Goal: Task Accomplishment & Management: Manage account settings

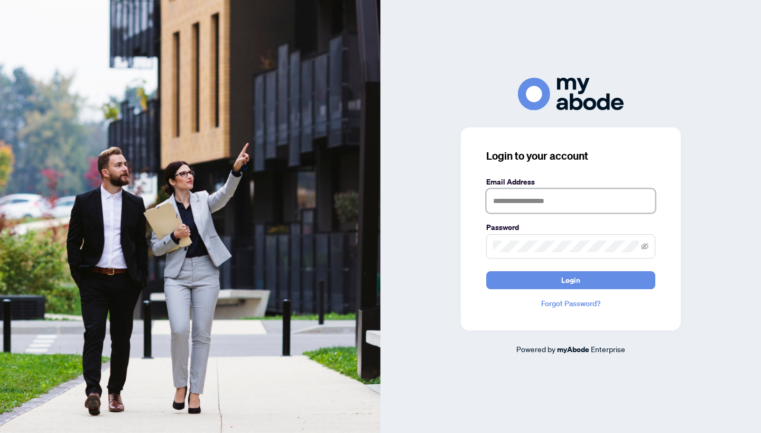
type input "**********"
click at [571, 279] on button "Login" at bounding box center [570, 280] width 169 height 18
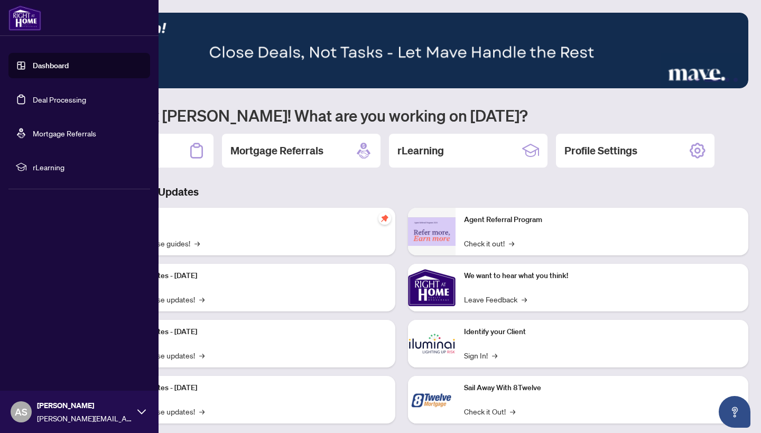
click at [33, 98] on link "Deal Processing" at bounding box center [59, 100] width 53 height 10
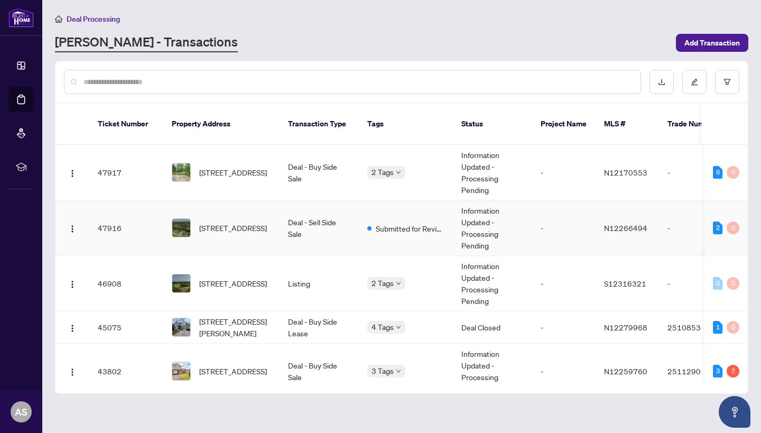
click at [277, 226] on td "118 Queen St, Essa, Ontario L0M 1B0, Canada" at bounding box center [221, 227] width 116 height 55
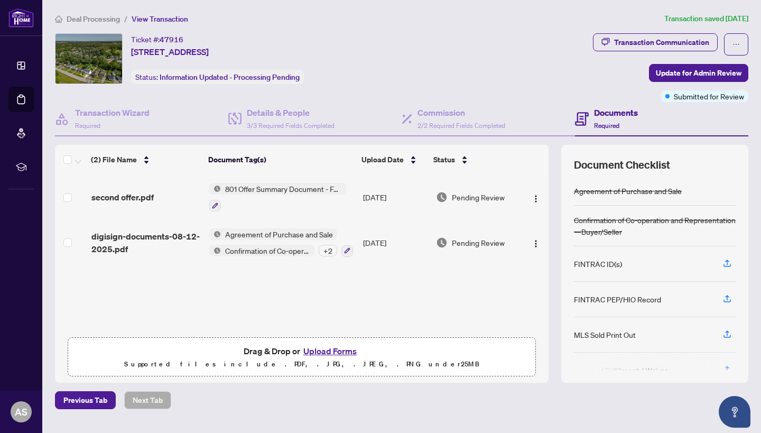
click at [323, 348] on button "Upload Forms" at bounding box center [330, 351] width 60 height 14
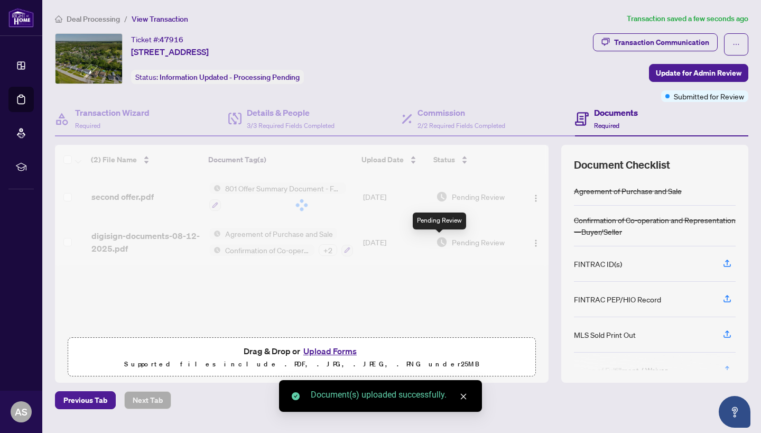
scroll to position [1, 0]
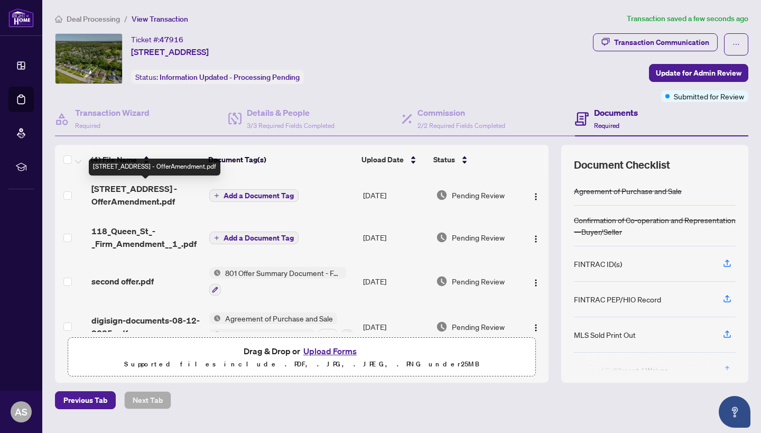
click at [139, 197] on span "118 Queen St - OfferAmendment.pdf" at bounding box center [145, 194] width 109 height 25
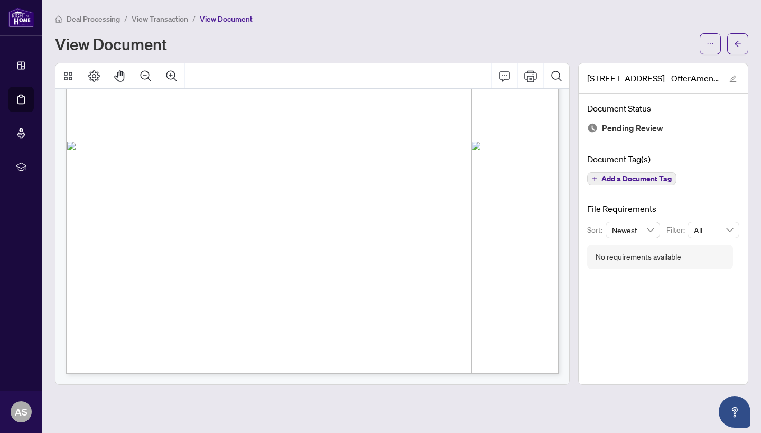
scroll to position [6895, 0]
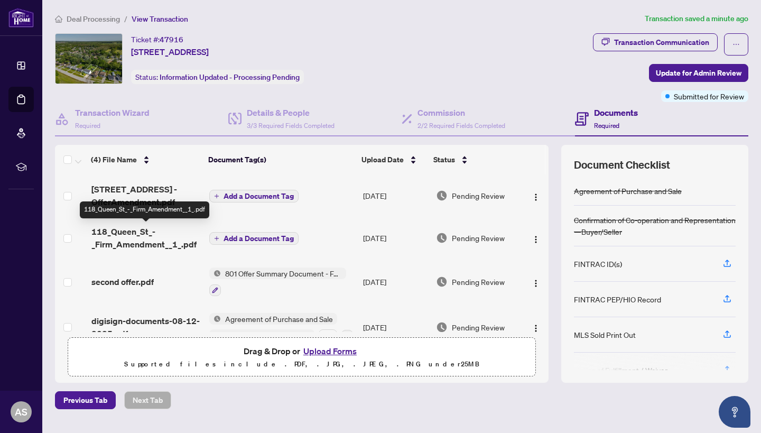
click at [152, 244] on span "118_Queen_St_-_Firm_Amendment__1_.pdf" at bounding box center [145, 237] width 109 height 25
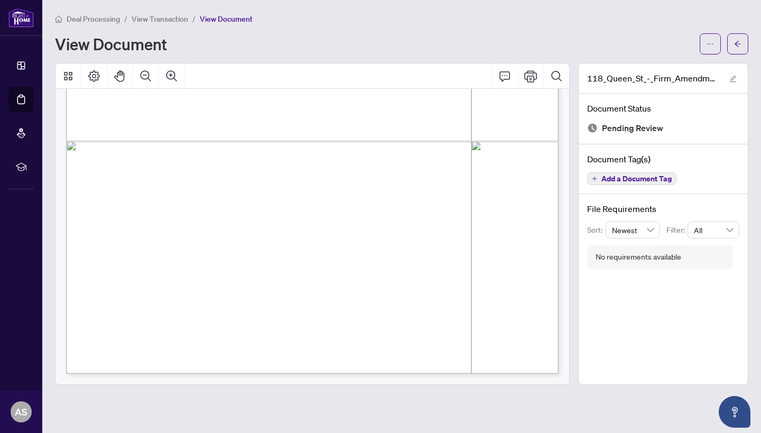
scroll to position [1016, 0]
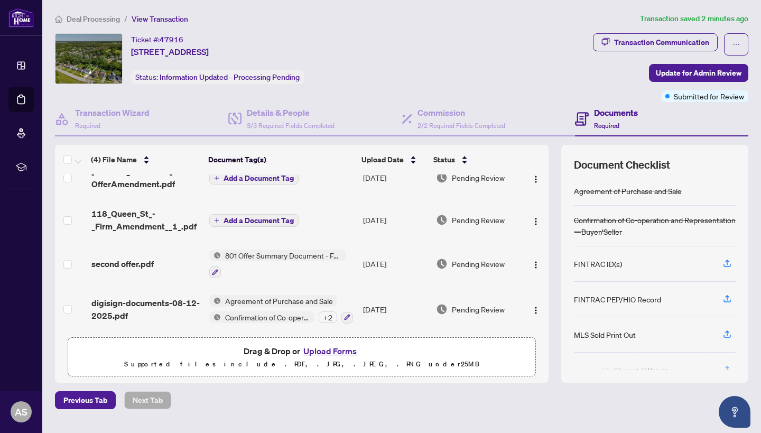
scroll to position [22, 0]
click at [330, 350] on button "Upload Forms" at bounding box center [330, 351] width 60 height 14
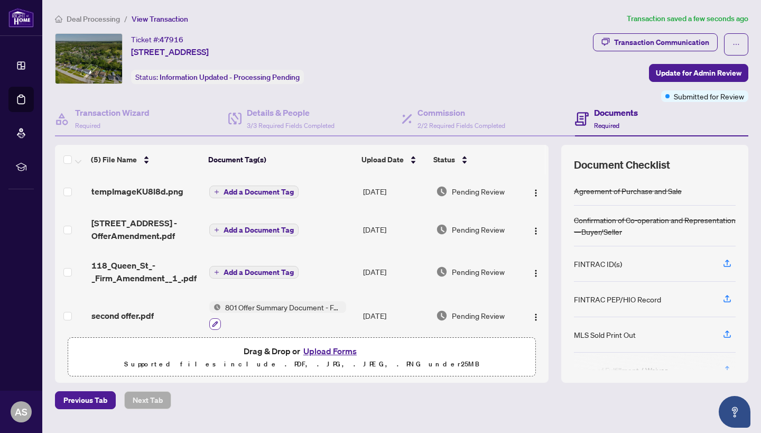
scroll to position [0, 0]
click at [128, 190] on span "tempImageKU8l8d.png" at bounding box center [137, 191] width 92 height 13
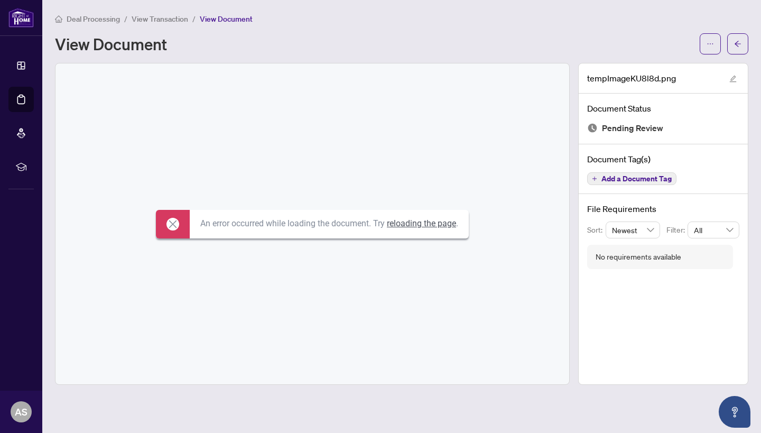
click at [166, 219] on icon at bounding box center [172, 224] width 13 height 13
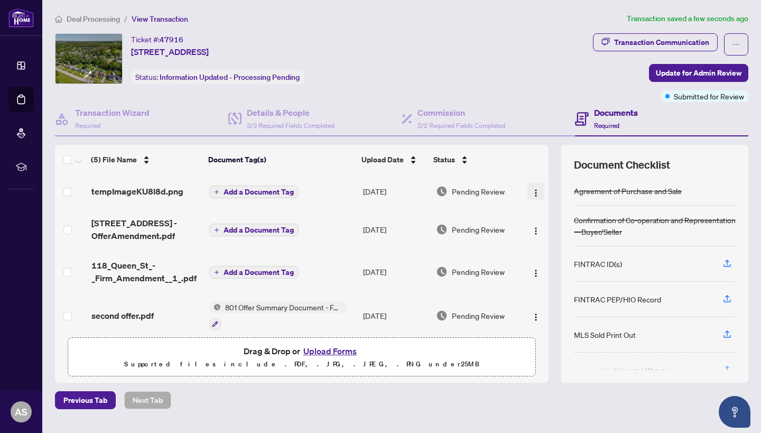
click at [531, 189] on img "button" at bounding box center [535, 193] width 8 height 8
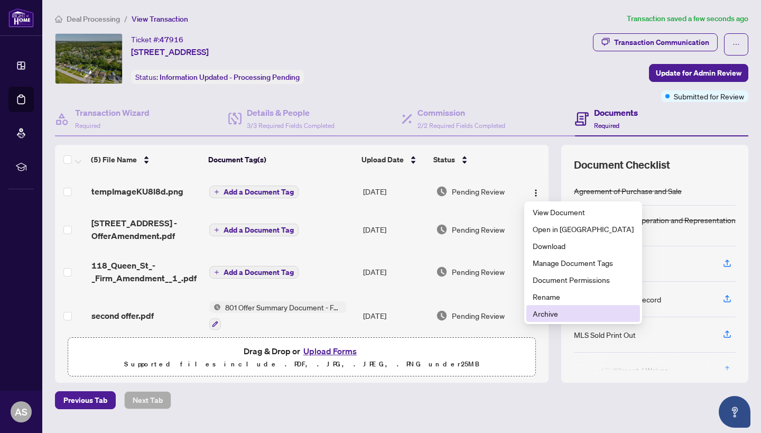
click at [547, 315] on span "Archive" at bounding box center [582, 313] width 101 height 12
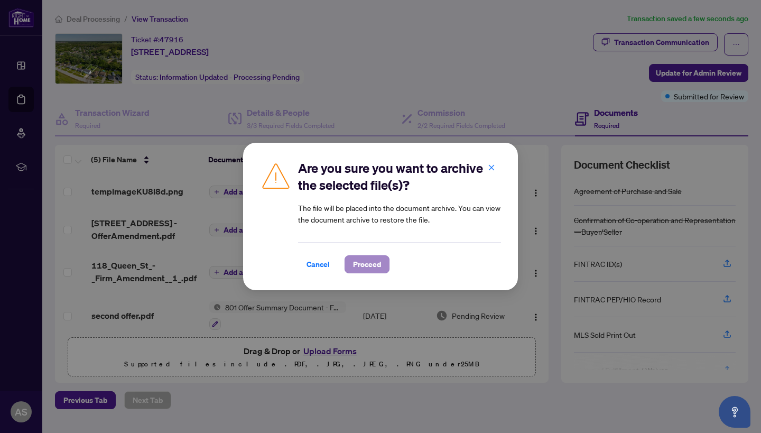
click at [362, 267] on span "Proceed" at bounding box center [367, 264] width 28 height 17
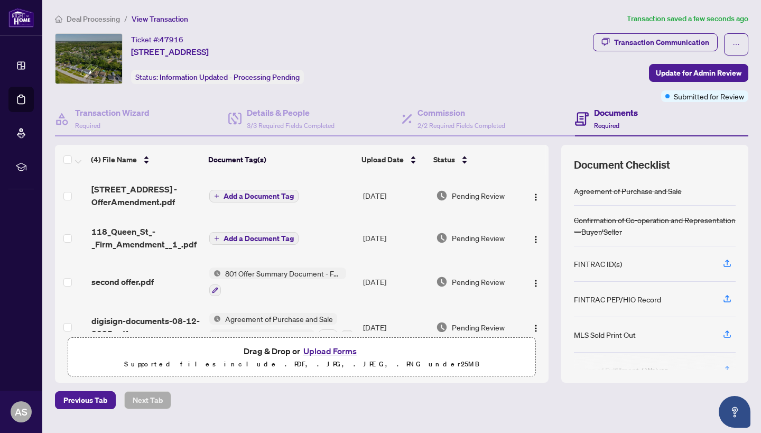
click at [340, 353] on button "Upload Forms" at bounding box center [330, 351] width 60 height 14
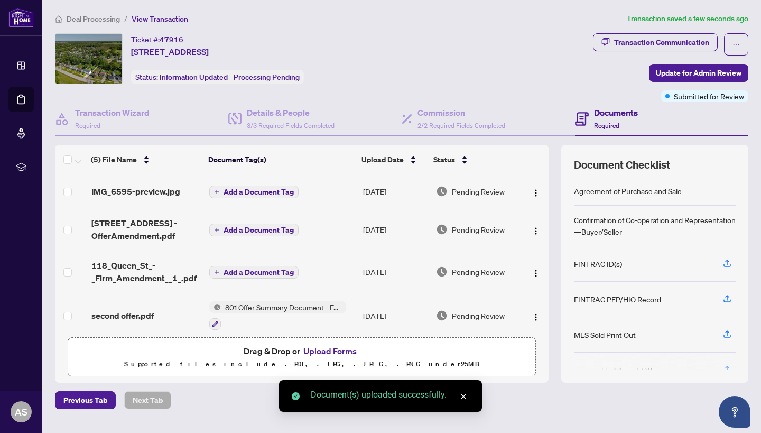
click at [169, 197] on span "IMG_6595-preview.jpg" at bounding box center [135, 191] width 89 height 13
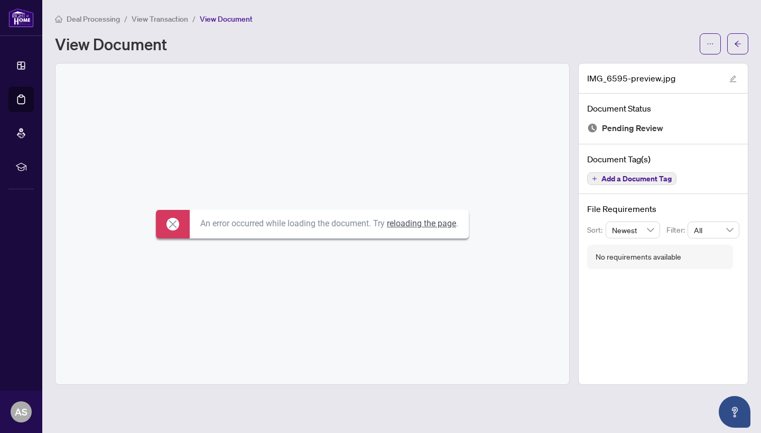
click at [166, 226] on icon at bounding box center [172, 224] width 13 height 13
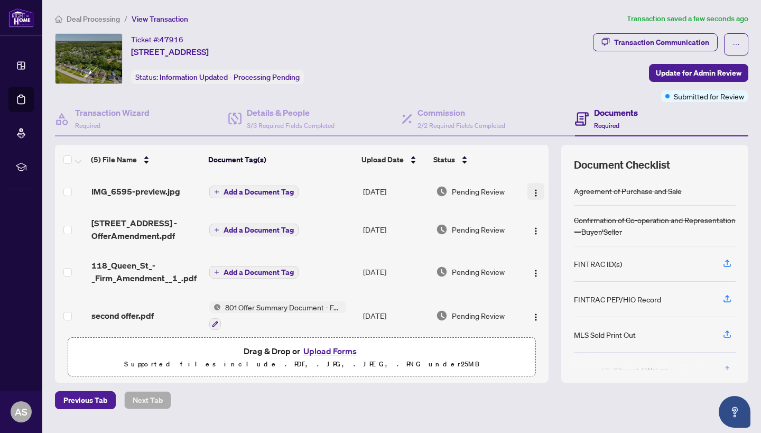
click at [531, 189] on img "button" at bounding box center [535, 193] width 8 height 8
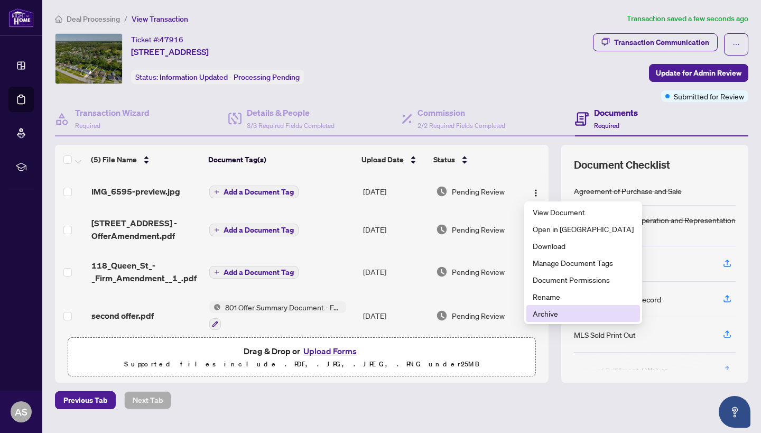
click at [559, 308] on span "Archive" at bounding box center [582, 313] width 101 height 12
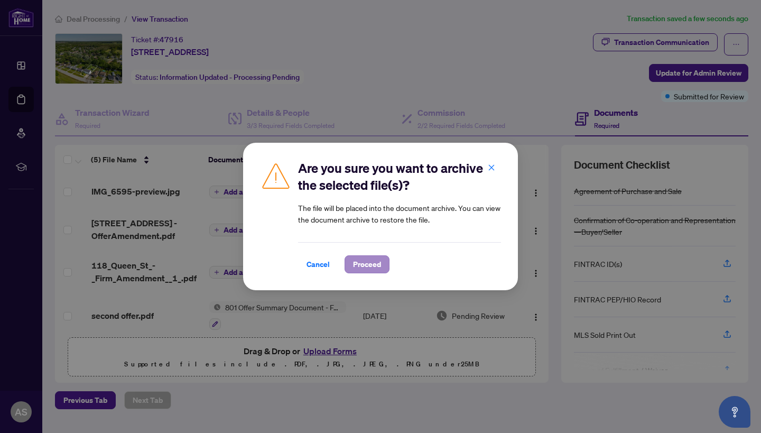
click at [362, 265] on span "Proceed" at bounding box center [367, 264] width 28 height 17
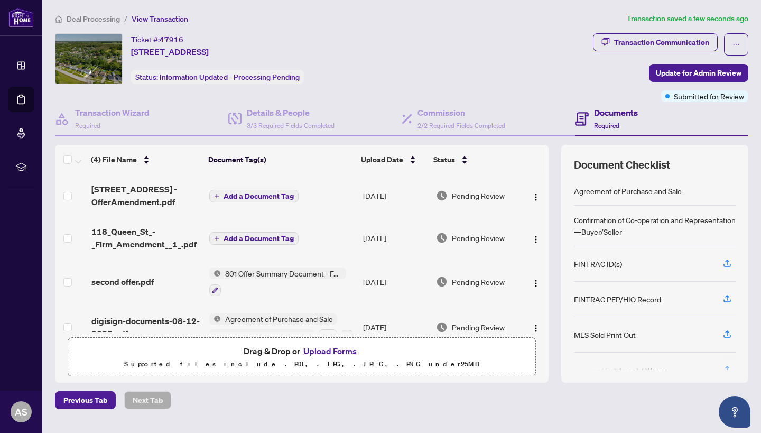
click at [337, 349] on button "Upload Forms" at bounding box center [330, 351] width 60 height 14
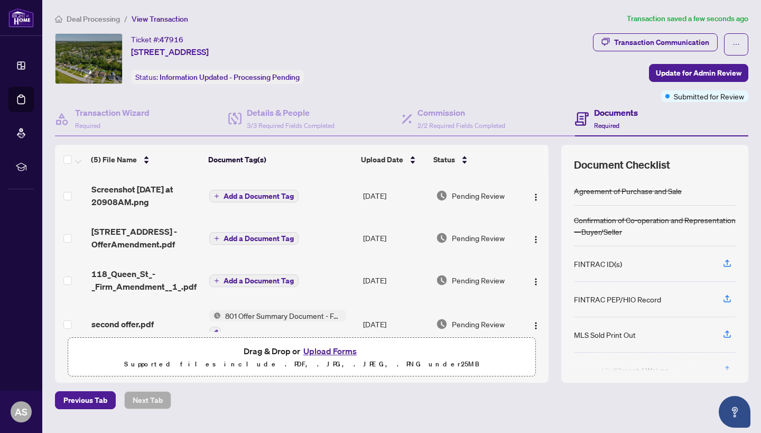
click at [150, 185] on span "Screenshot 2025-08-17 at 20908AM.png" at bounding box center [145, 195] width 109 height 25
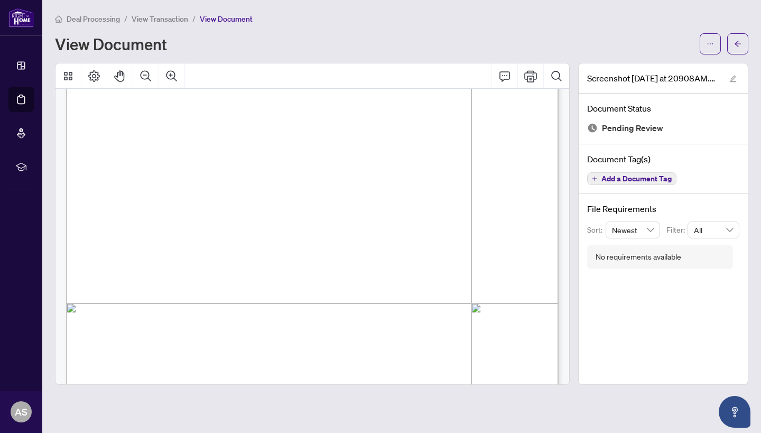
scroll to position [199, 0]
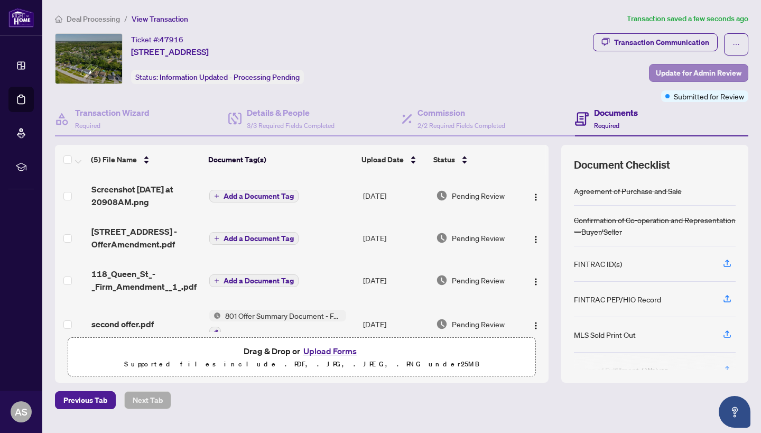
click at [730, 73] on span "Update for Admin Review" at bounding box center [699, 72] width 86 height 17
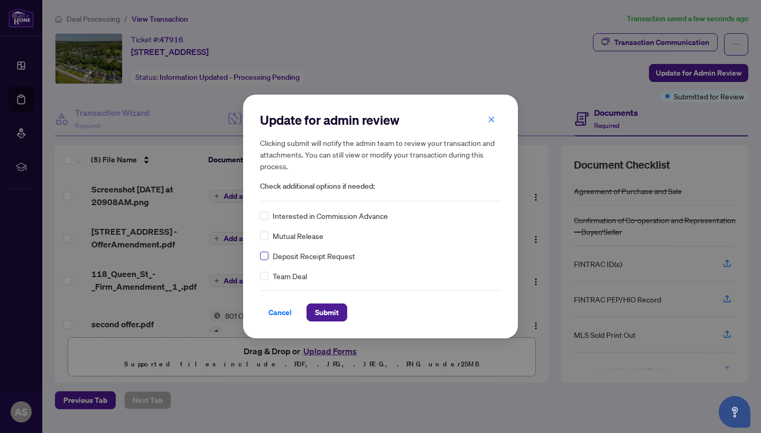
click at [266, 253] on span at bounding box center [264, 255] width 8 height 8
click at [325, 311] on span "Submit" at bounding box center [327, 312] width 24 height 17
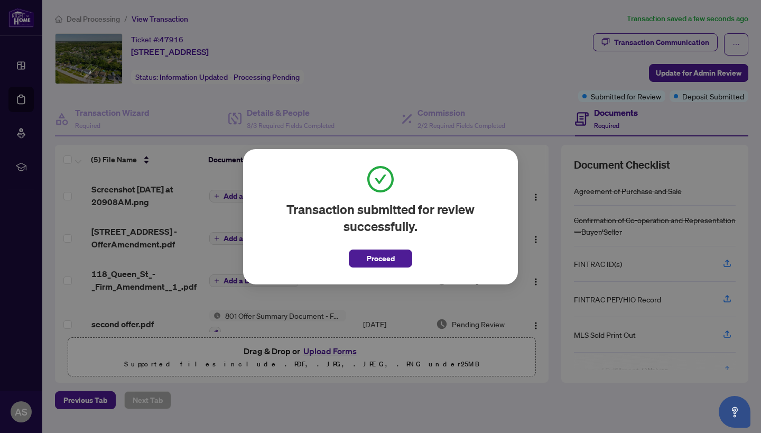
click at [378, 257] on span "Proceed" at bounding box center [381, 258] width 28 height 17
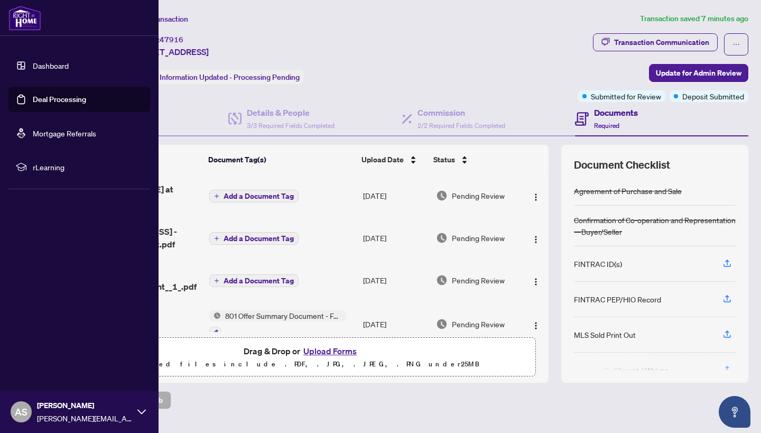
click at [33, 96] on link "Deal Processing" at bounding box center [59, 100] width 53 height 10
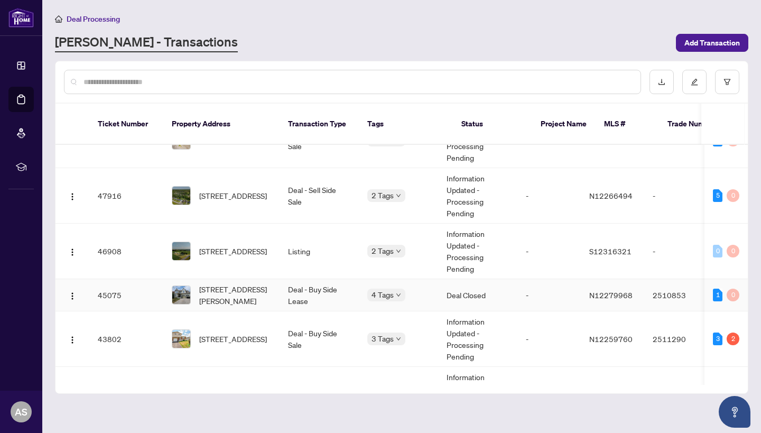
scroll to position [46, 0]
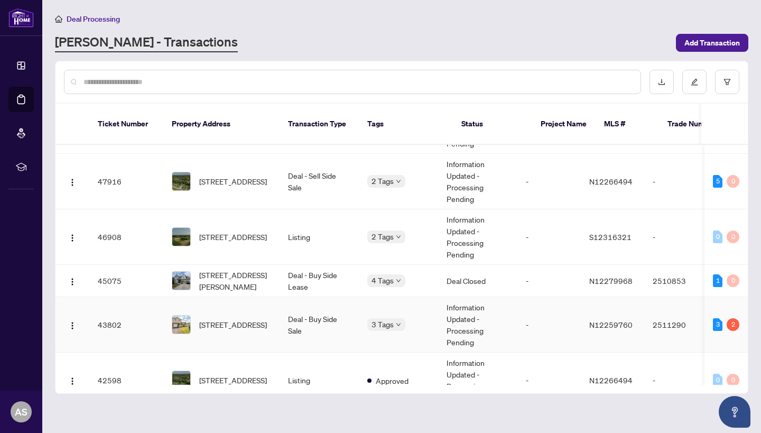
click at [280, 315] on td "Deal - Buy Side Sale" at bounding box center [318, 324] width 79 height 55
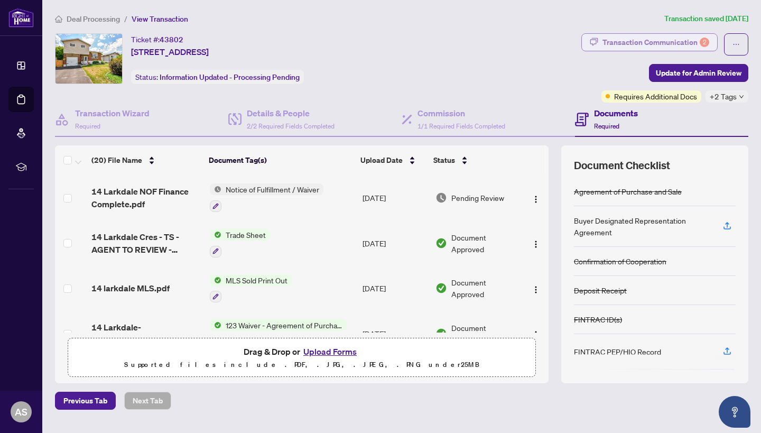
click at [676, 46] on div "Transaction Communication 2" at bounding box center [655, 42] width 107 height 17
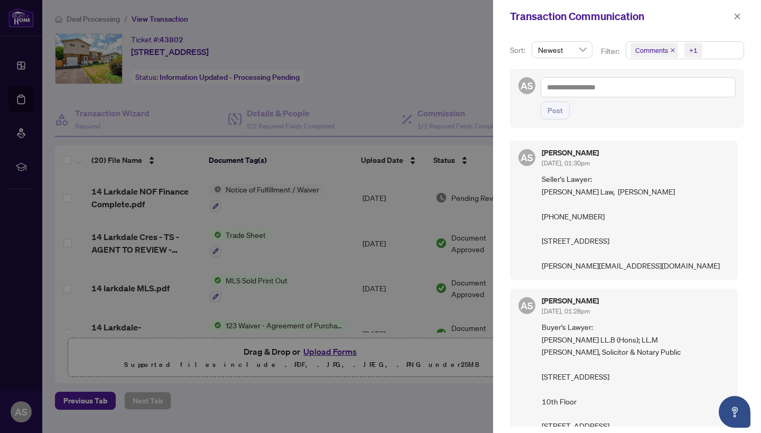
click at [673, 48] on icon "close" at bounding box center [672, 50] width 5 height 5
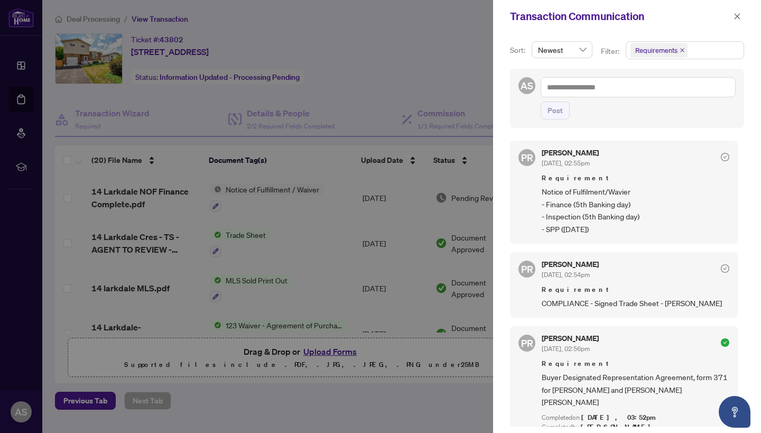
click at [284, 210] on div at bounding box center [380, 216] width 761 height 433
click at [740, 14] on icon "close" at bounding box center [736, 16] width 7 height 7
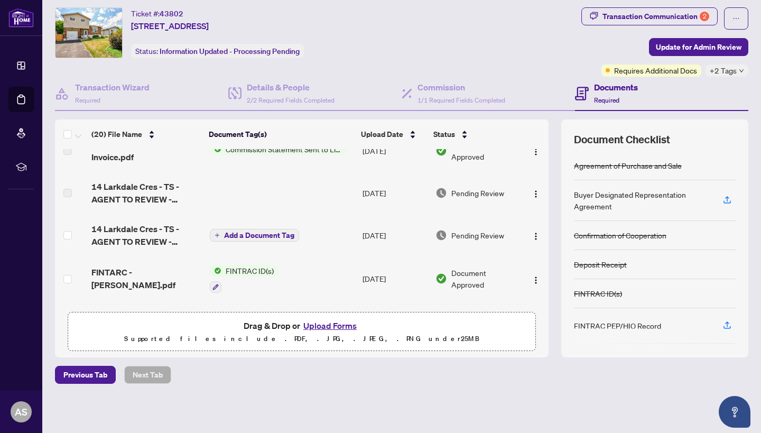
scroll to position [233, 0]
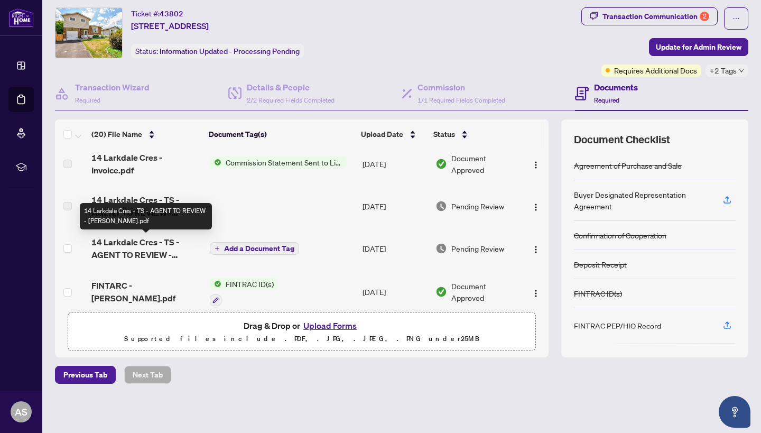
click at [163, 248] on span "14 Larkdale Cres - TS - AGENT TO REVIEW - Arianna.pdf" at bounding box center [146, 248] width 110 height 25
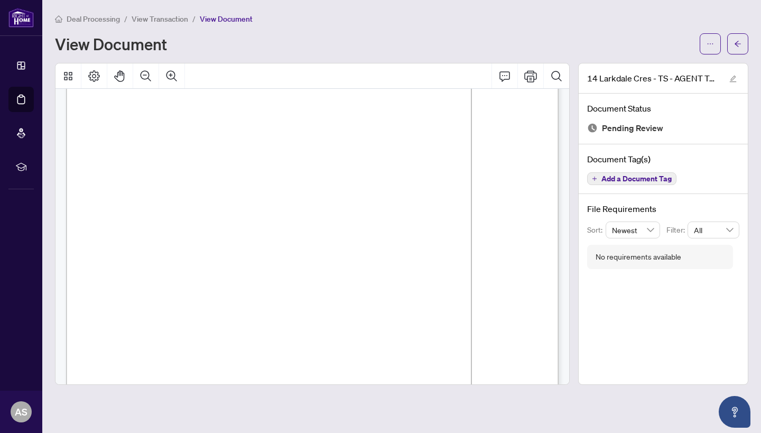
scroll to position [82, 0]
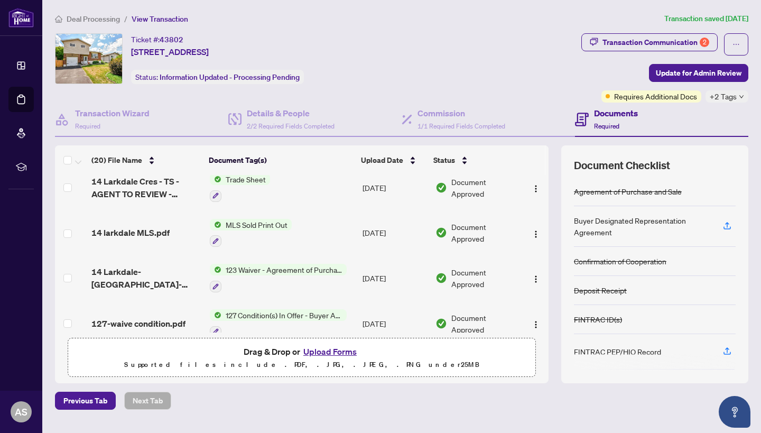
scroll to position [54, 0]
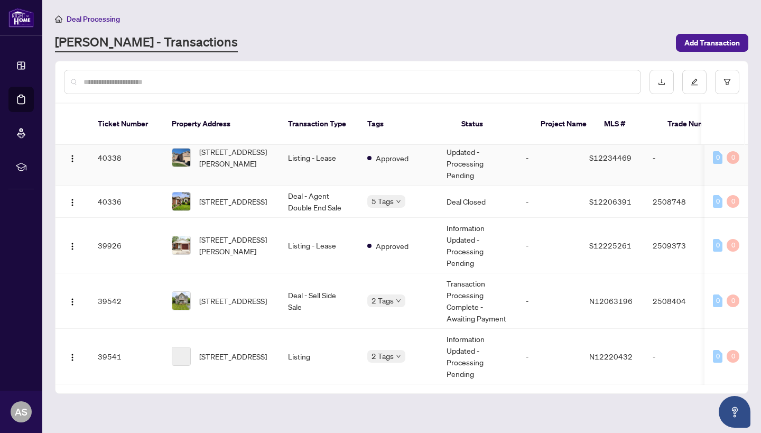
scroll to position [457, 0]
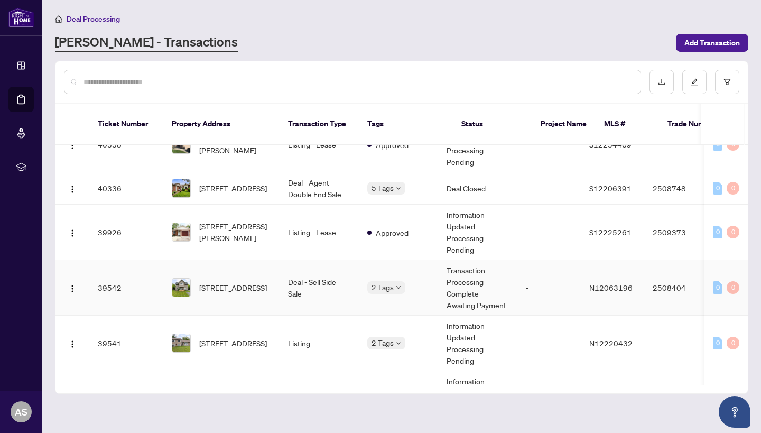
click at [237, 291] on td "199 Centre St, Essa, Ontario L0M 1B0, Canada" at bounding box center [221, 287] width 116 height 55
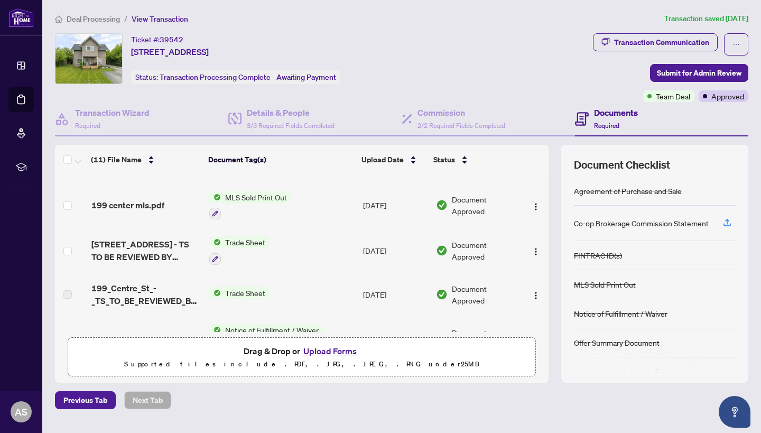
scroll to position [126, 0]
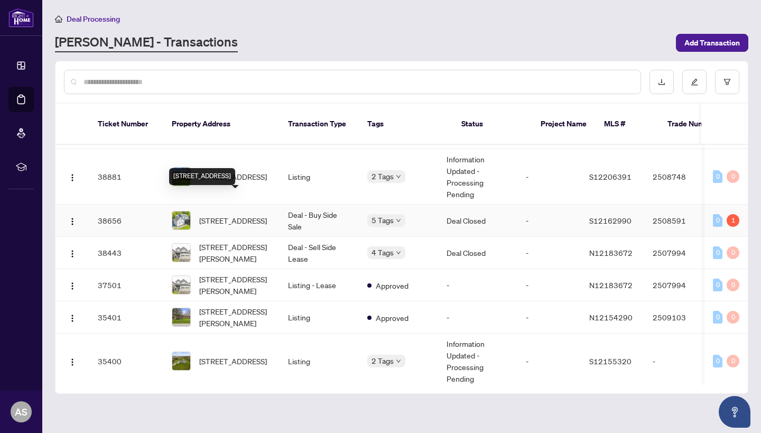
scroll to position [677, 0]
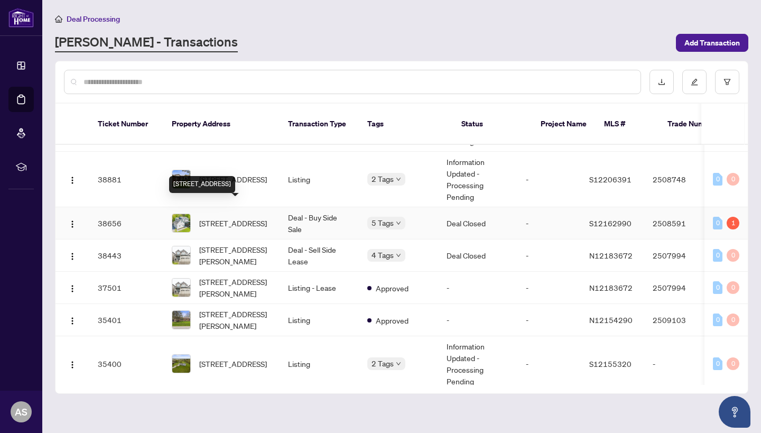
click at [258, 217] on span "5624 Concession 2 Rd, Clearview, Ontario L0M 1N0, Canada" at bounding box center [233, 223] width 68 height 12
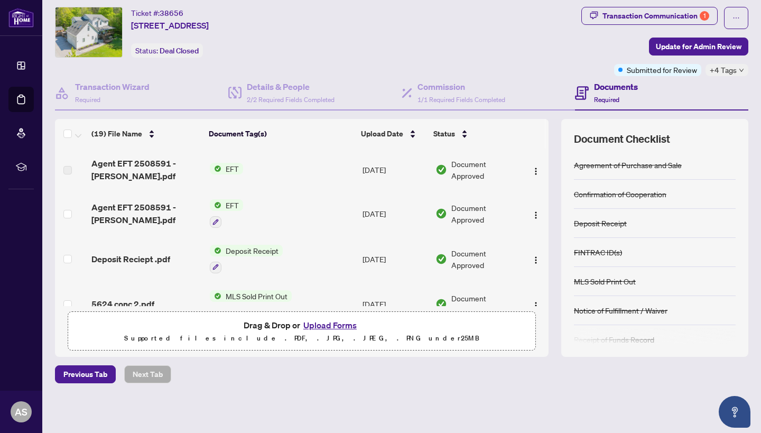
scroll to position [26, 0]
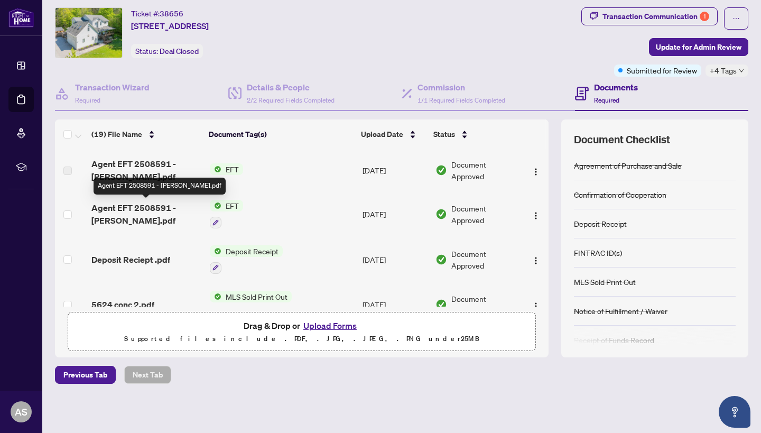
click at [138, 208] on span "Agent EFT 2508591 - Arianna.pdf" at bounding box center [146, 213] width 110 height 25
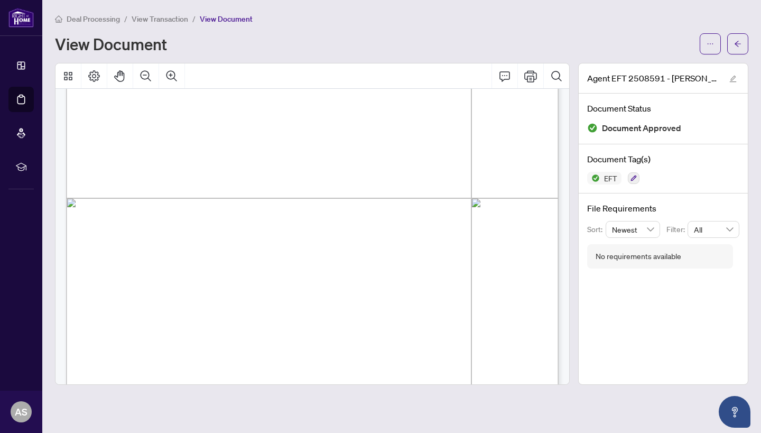
scroll to position [347, 0]
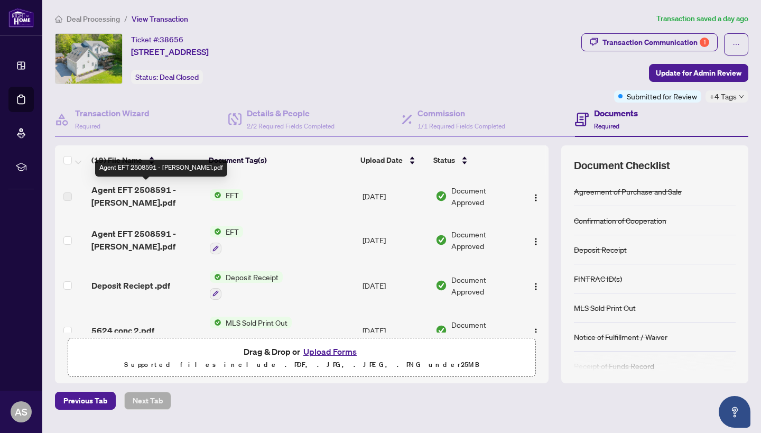
click at [127, 191] on span "Agent EFT 2508591 - Ashely.pdf" at bounding box center [146, 195] width 110 height 25
